Goal: Task Accomplishment & Management: Manage account settings

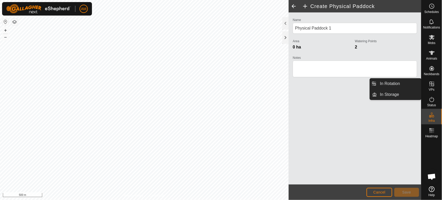
click at [431, 91] on span "VPs" at bounding box center [432, 89] width 6 height 3
click at [390, 84] on link "In Rotation" at bounding box center [399, 84] width 44 height 10
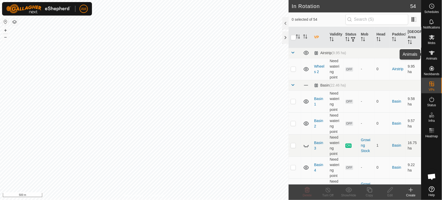
click at [434, 55] on icon at bounding box center [432, 53] width 6 height 6
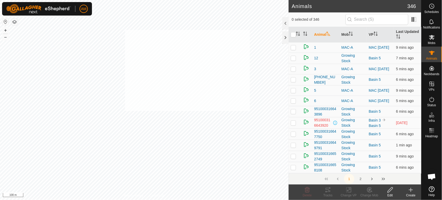
checkbox input "true"
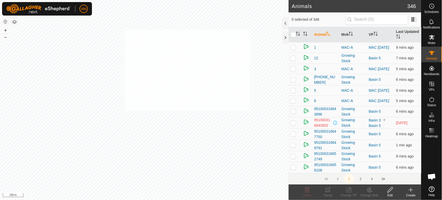
checkbox input "true"
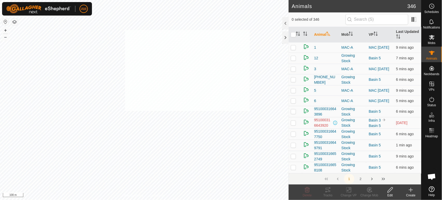
checkbox input "true"
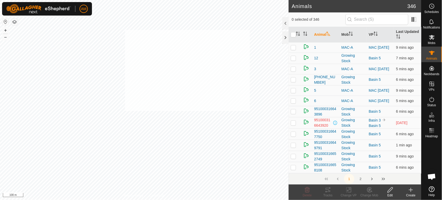
checkbox input "true"
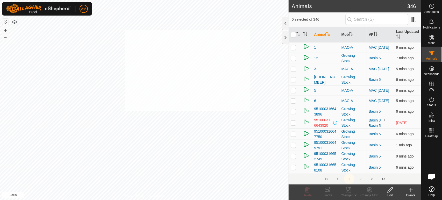
checkbox input "true"
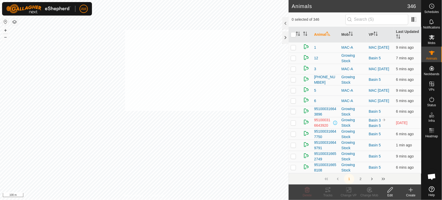
checkbox input "true"
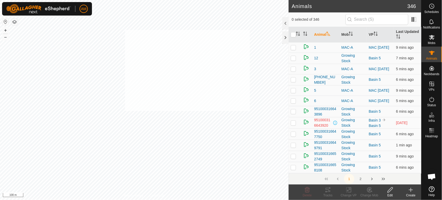
checkbox input "true"
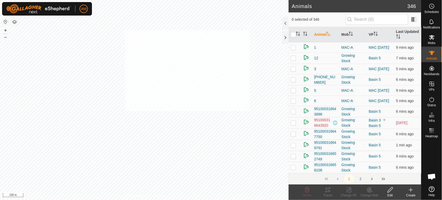
checkbox input "true"
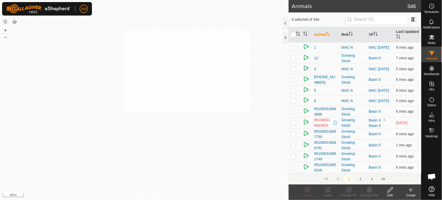
checkbox input "true"
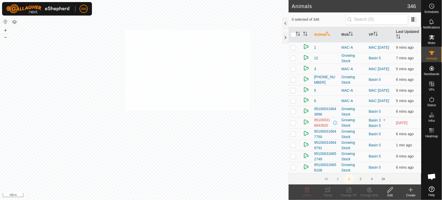
checkbox input "true"
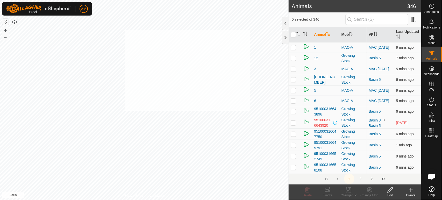
checkbox input "true"
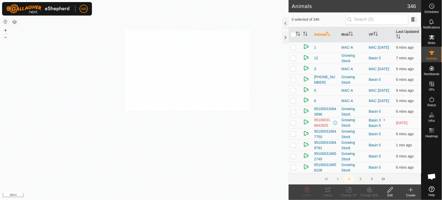
checkbox input "true"
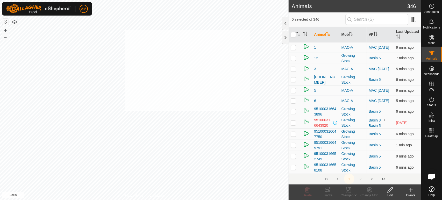
checkbox input "true"
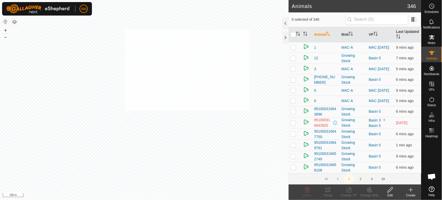
checkbox input "true"
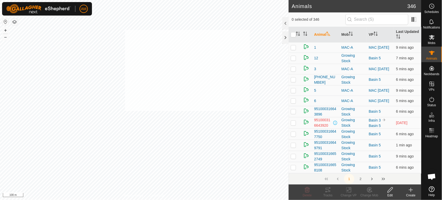
checkbox input "true"
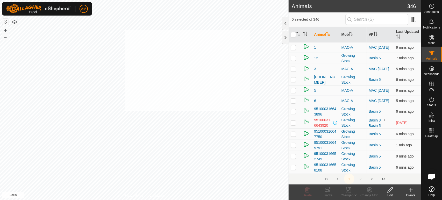
checkbox input "true"
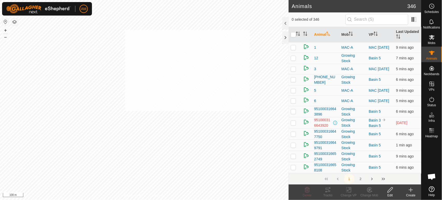
checkbox input "true"
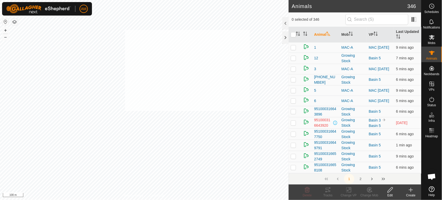
checkbox input "true"
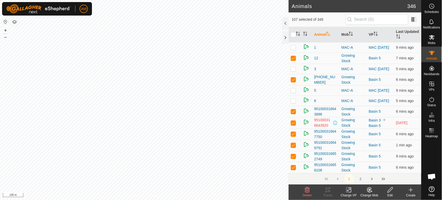
click at [352, 192] on icon at bounding box center [349, 190] width 6 height 6
click at [360, 167] on link "Choose VP..." at bounding box center [364, 167] width 51 height 10
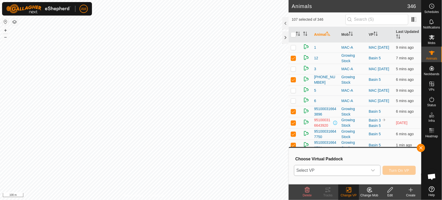
click at [358, 171] on span "Select VP" at bounding box center [330, 170] width 73 height 10
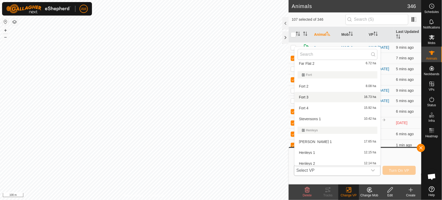
scroll to position [259, 0]
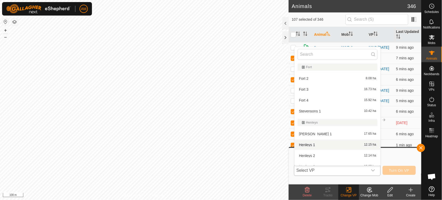
click at [314, 145] on li "Henleys 1 12.15 ha" at bounding box center [338, 145] width 86 height 10
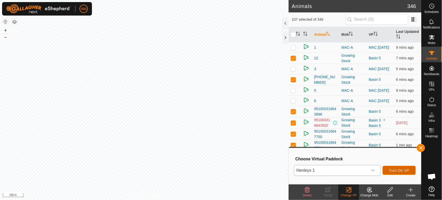
click at [396, 169] on span "Turn On VP" at bounding box center [399, 170] width 20 height 4
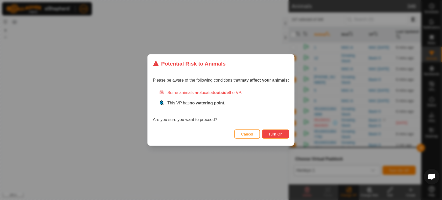
drag, startPoint x: 284, startPoint y: 133, endPoint x: 279, endPoint y: 169, distance: 36.7
click at [281, 170] on div "Potential Risk to Animals Please be aware of the following conditions that may …" at bounding box center [221, 100] width 442 height 200
click at [251, 135] on span "Cancel" at bounding box center [247, 134] width 12 height 4
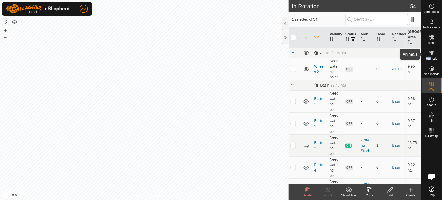
drag, startPoint x: 432, startPoint y: 56, endPoint x: 427, endPoint y: 59, distance: 5.3
click at [432, 57] on div "Animals" at bounding box center [432, 55] width 20 height 16
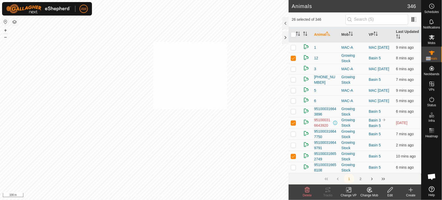
checkbox input "true"
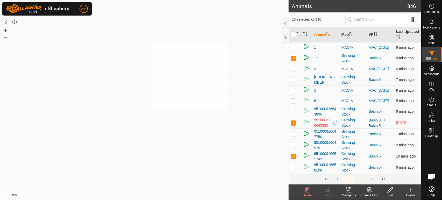
checkbox input "true"
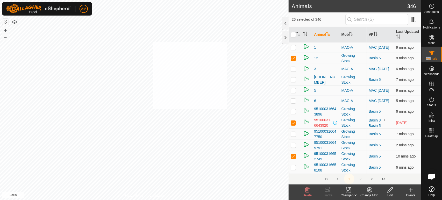
checkbox input "true"
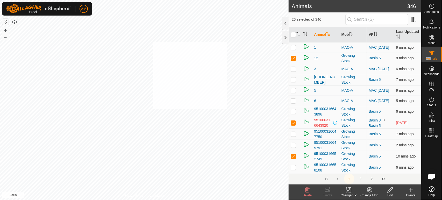
checkbox input "true"
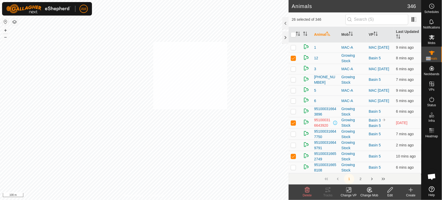
checkbox input "true"
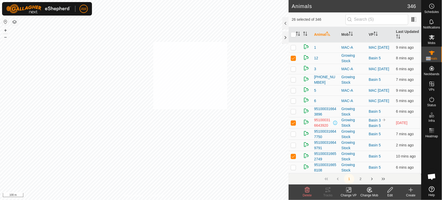
checkbox input "true"
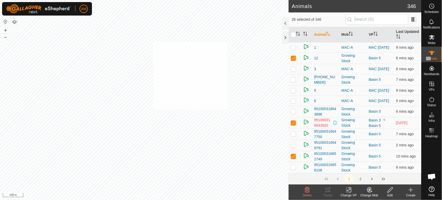
checkbox input "true"
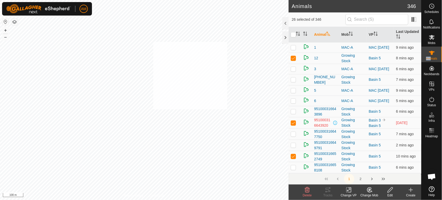
checkbox input "true"
click at [350, 190] on icon at bounding box center [349, 190] width 6 height 6
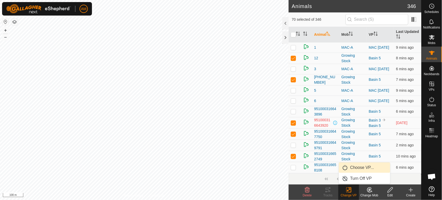
click at [355, 168] on link "Choose VP..." at bounding box center [364, 167] width 51 height 10
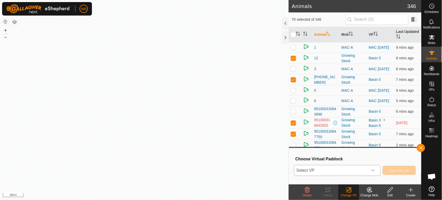
click at [345, 173] on span "Select VP" at bounding box center [330, 170] width 73 height 10
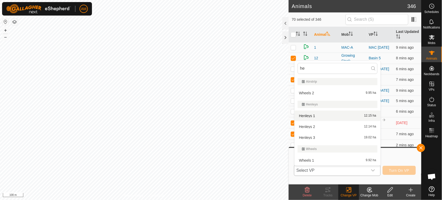
type input "he"
click at [330, 118] on li "Henleys 1 12.15 ha" at bounding box center [338, 116] width 86 height 10
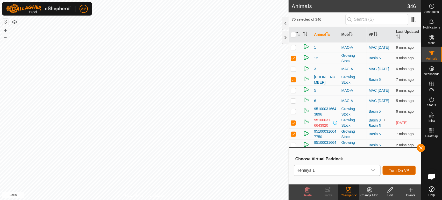
click at [403, 169] on span "Turn On VP" at bounding box center [399, 170] width 20 height 4
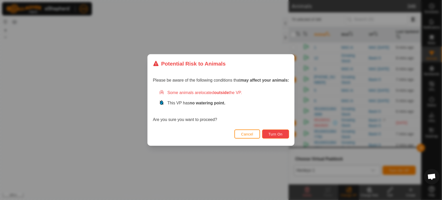
click at [284, 133] on button "Turn On" at bounding box center [275, 134] width 27 height 9
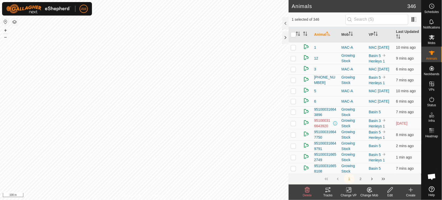
click at [326, 192] on icon at bounding box center [326, 192] width 2 height 2
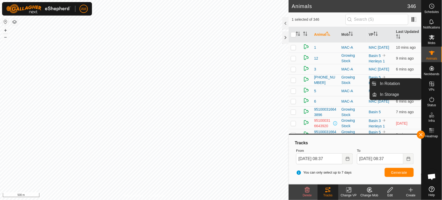
click at [433, 87] on es-virtualpaddocks-svg-icon at bounding box center [431, 84] width 9 height 8
click at [406, 84] on link "In Rotation" at bounding box center [399, 84] width 44 height 10
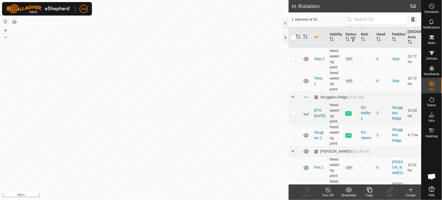
scroll to position [921, 0]
